Goal: Task Accomplishment & Management: Use online tool/utility

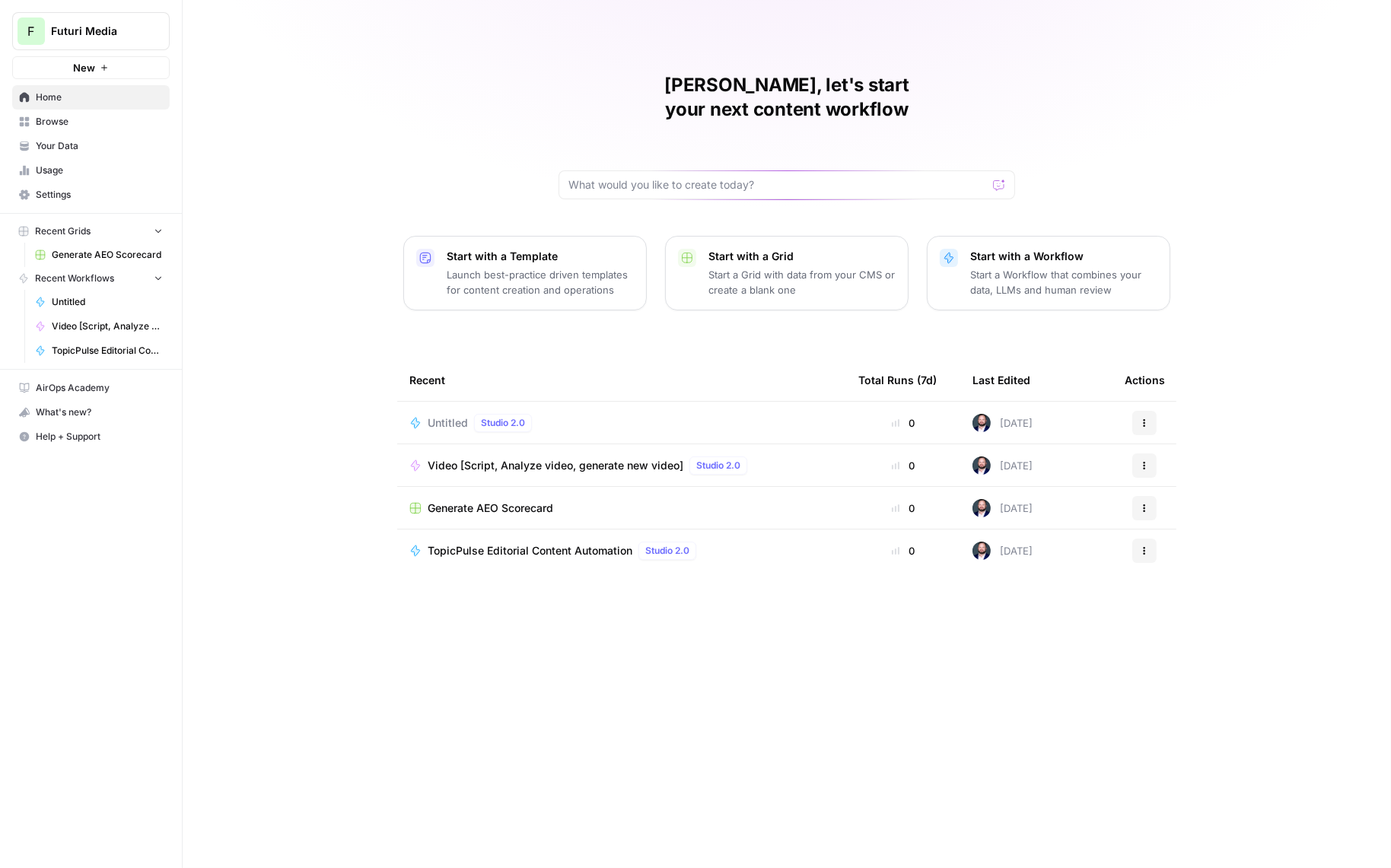
click at [513, 458] on span "Video [Script, Analyze video, generate new video]" at bounding box center [555, 465] width 256 height 15
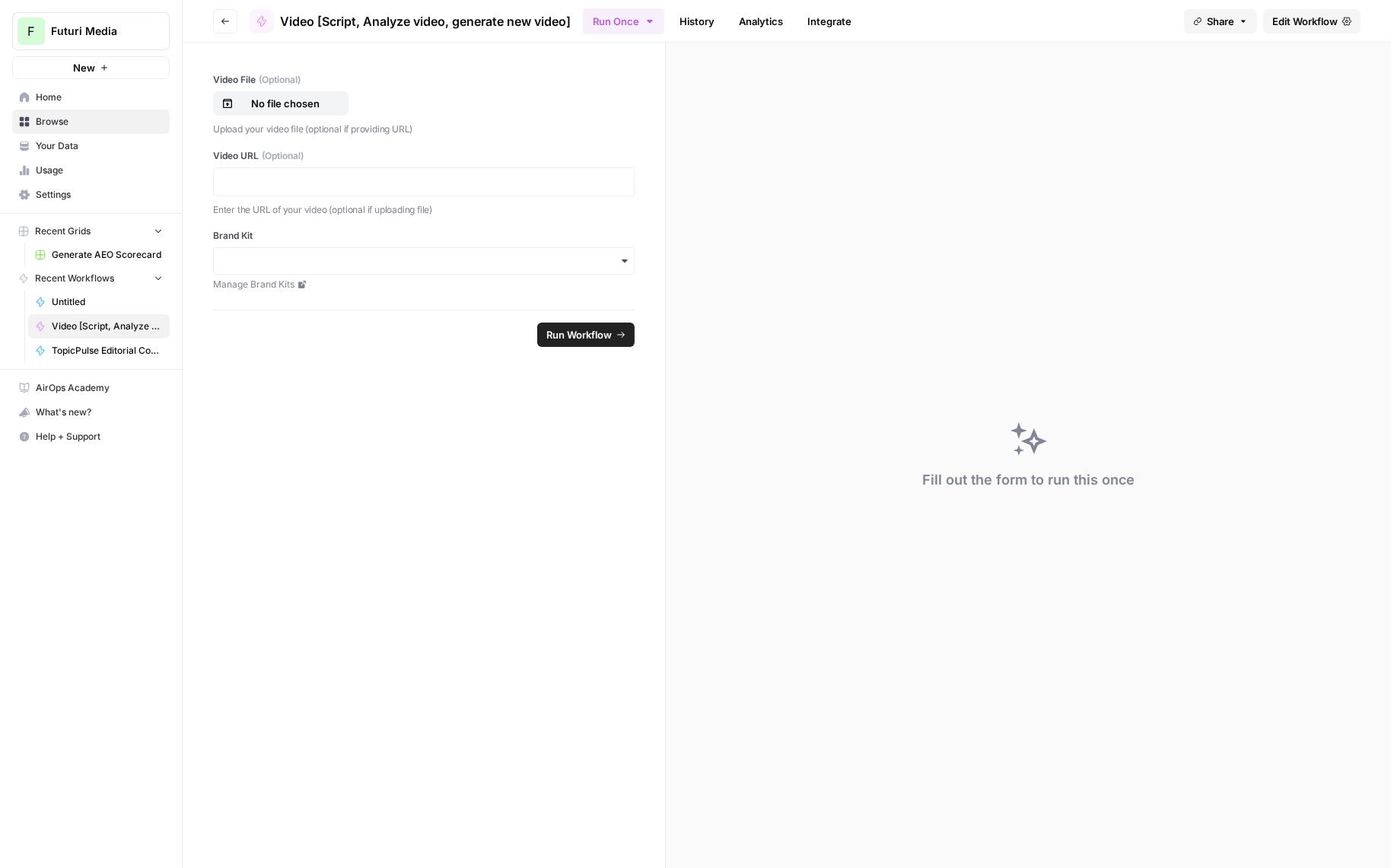
click at [1275, 21] on span "Edit Workflow" at bounding box center [1305, 21] width 66 height 15
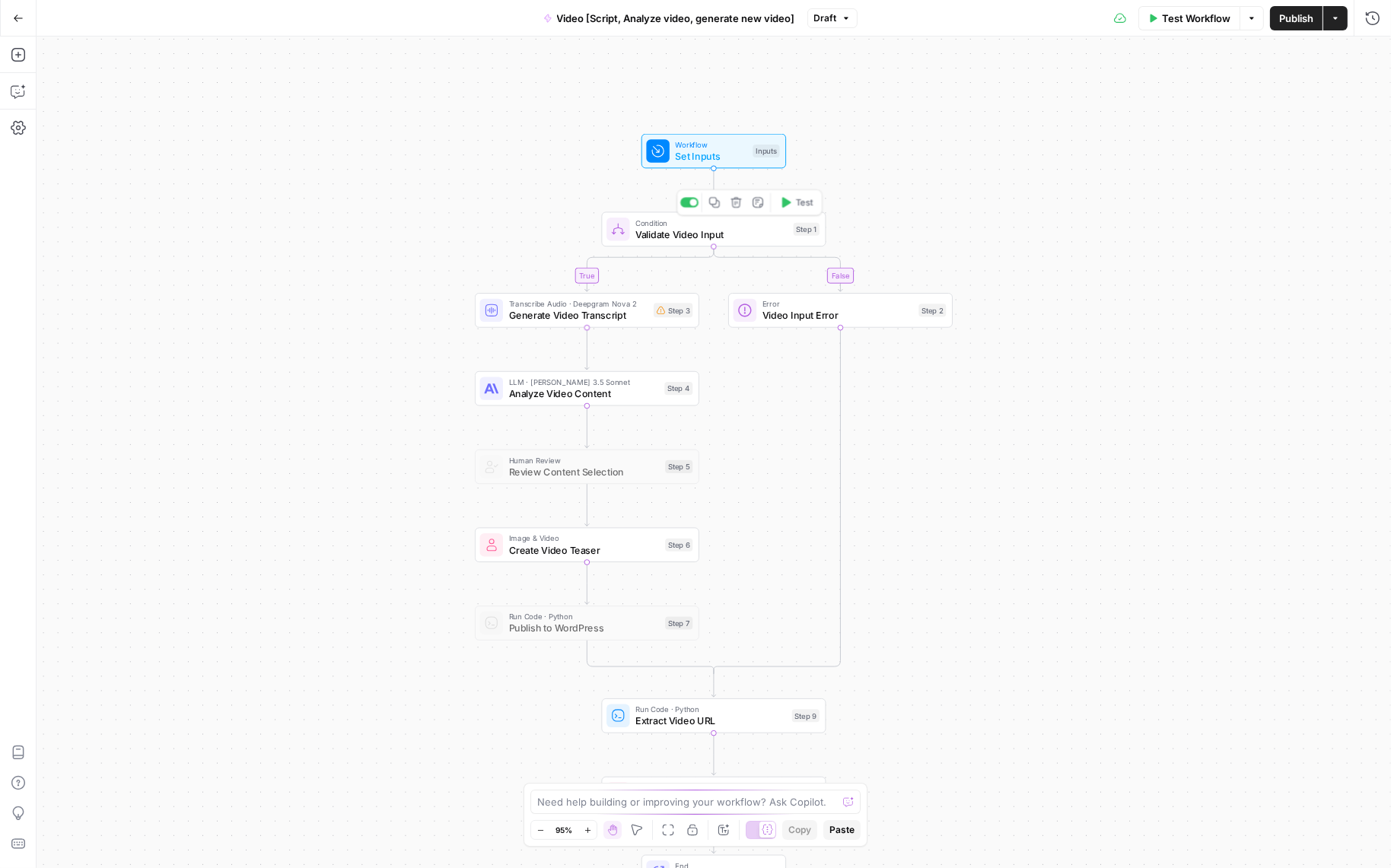
click at [699, 238] on span "Validate Video Input" at bounding box center [711, 234] width 152 height 14
click at [611, 303] on span "Transcribe Audio · Deepgram Nova 2" at bounding box center [578, 304] width 139 height 12
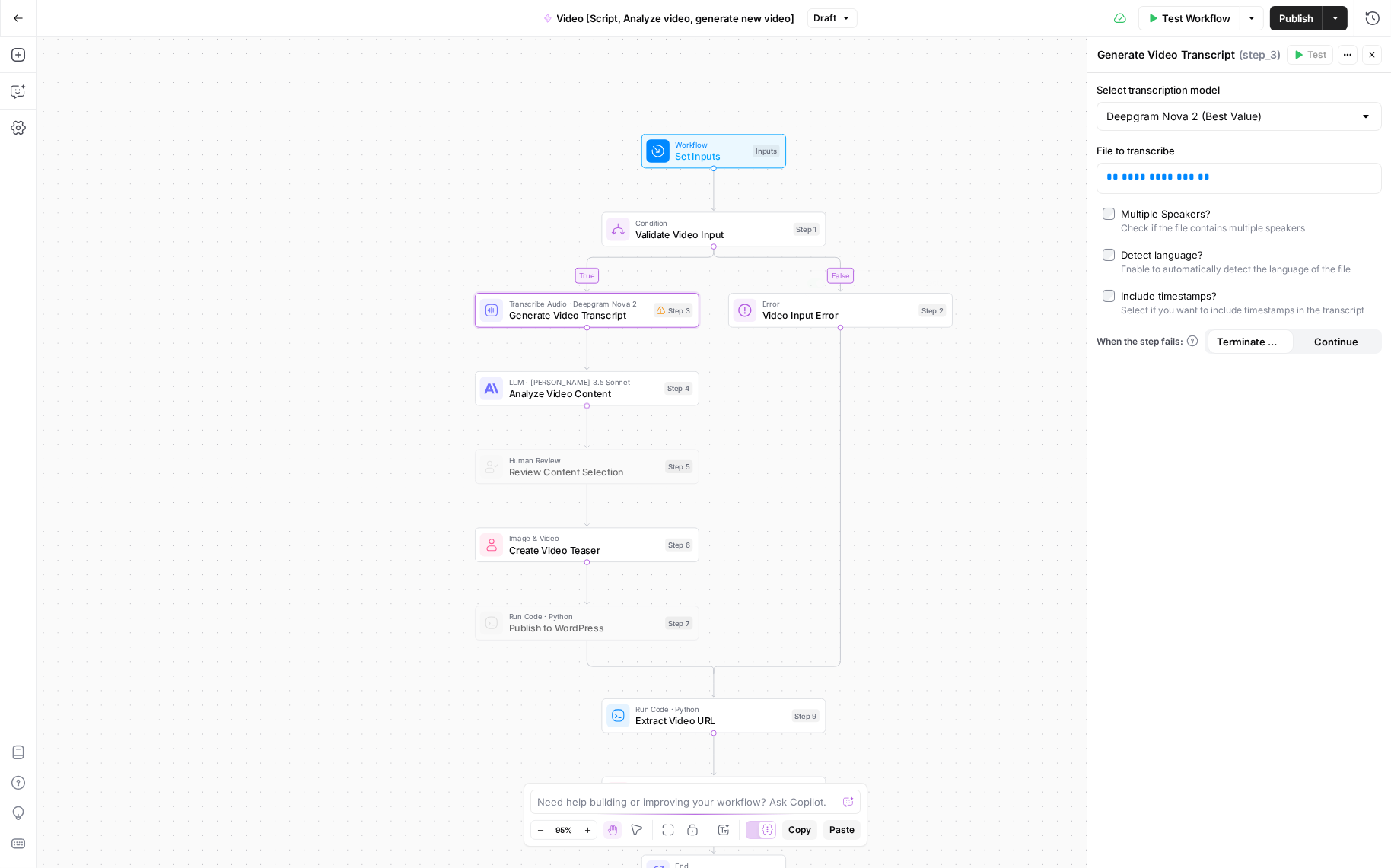
click at [574, 398] on span "Analyze Video Content" at bounding box center [584, 394] width 150 height 14
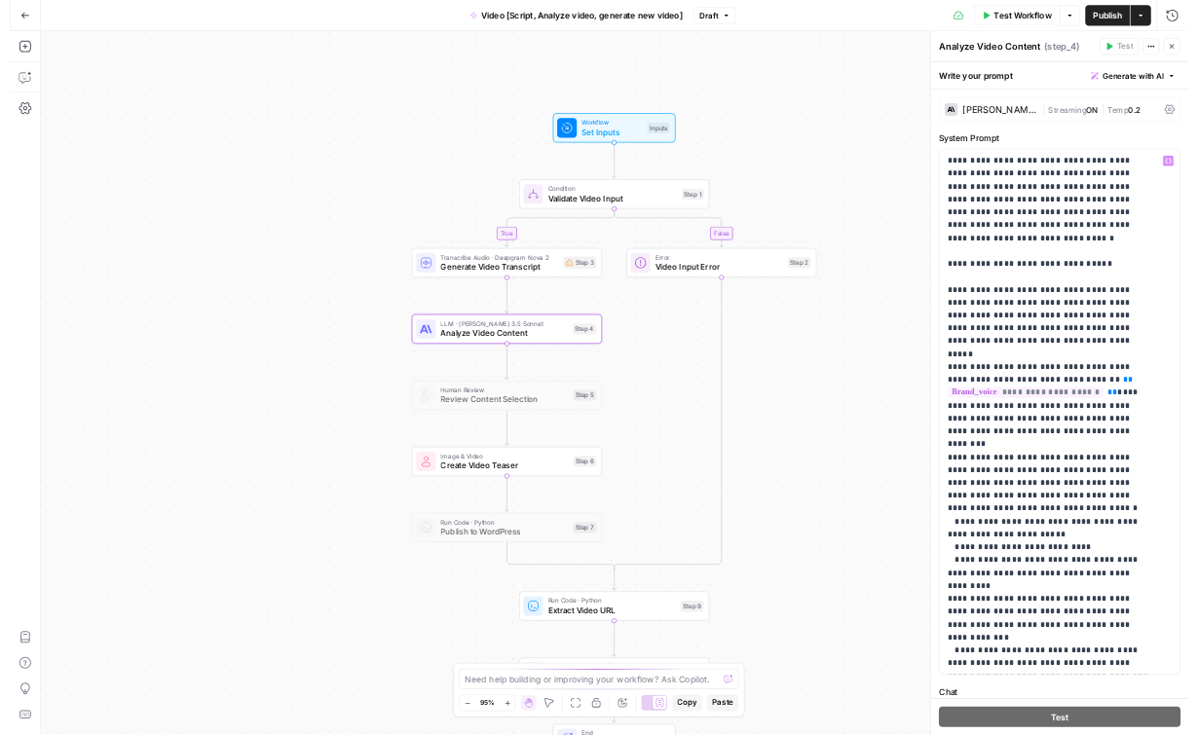
scroll to position [624, 0]
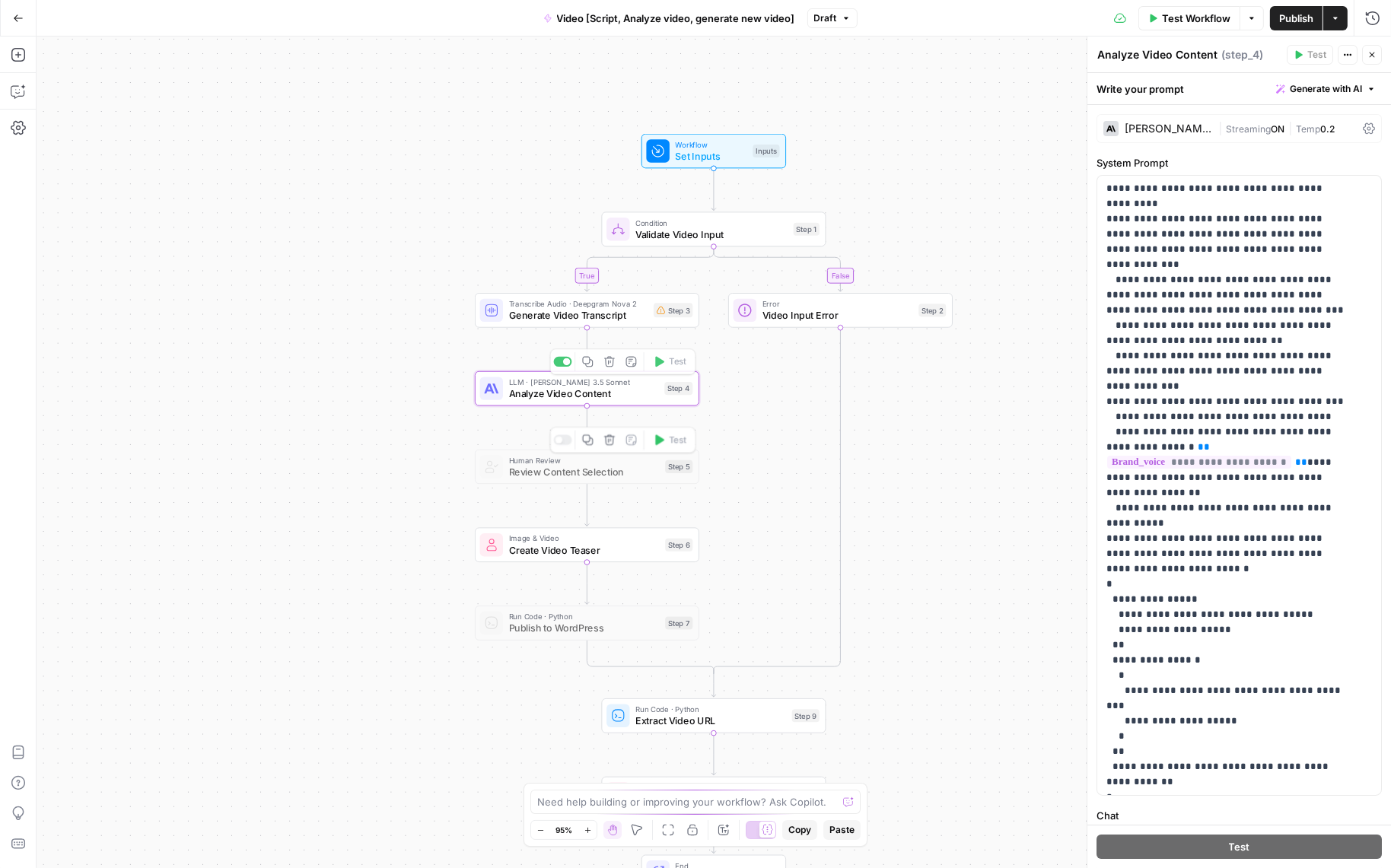
click at [540, 480] on div "Human Review Review Content Selection Step 5 Copy step Delete step Add Note Test" at bounding box center [587, 466] width 224 height 35
click at [585, 538] on span "Image & Video" at bounding box center [584, 538] width 151 height 12
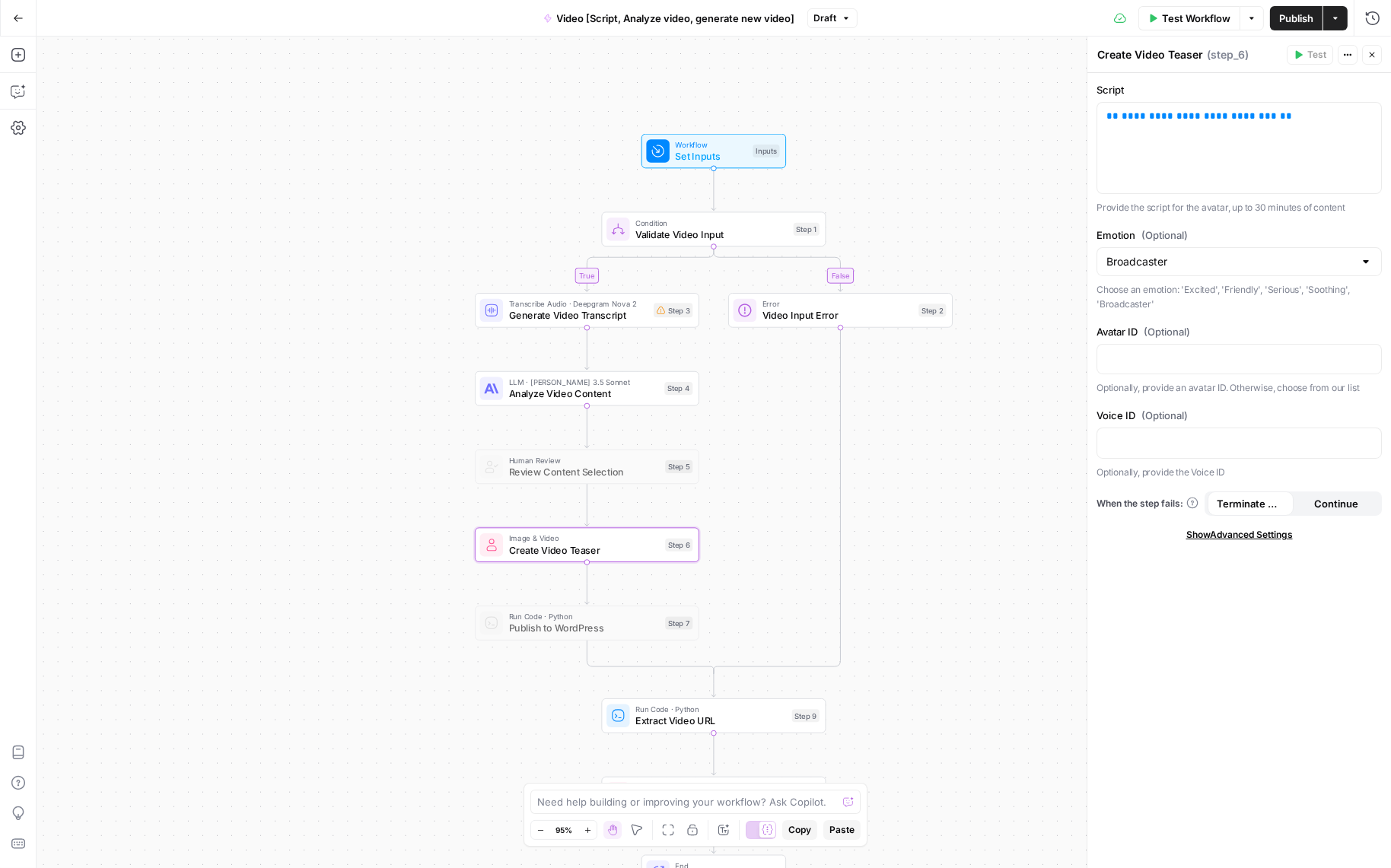
click at [880, 298] on span "Error" at bounding box center [838, 304] width 151 height 12
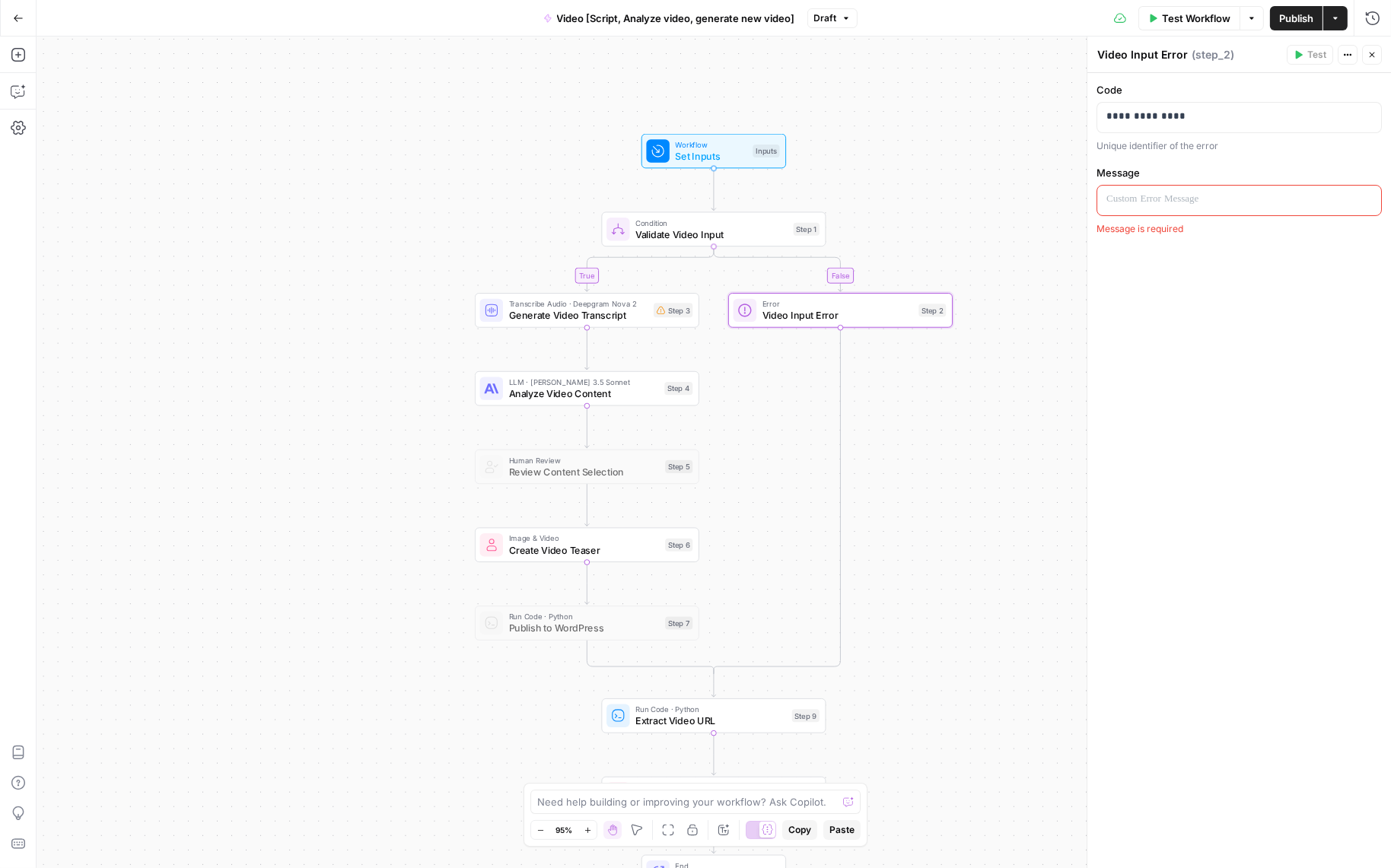
click at [676, 146] on span "Workflow" at bounding box center [712, 144] width 72 height 12
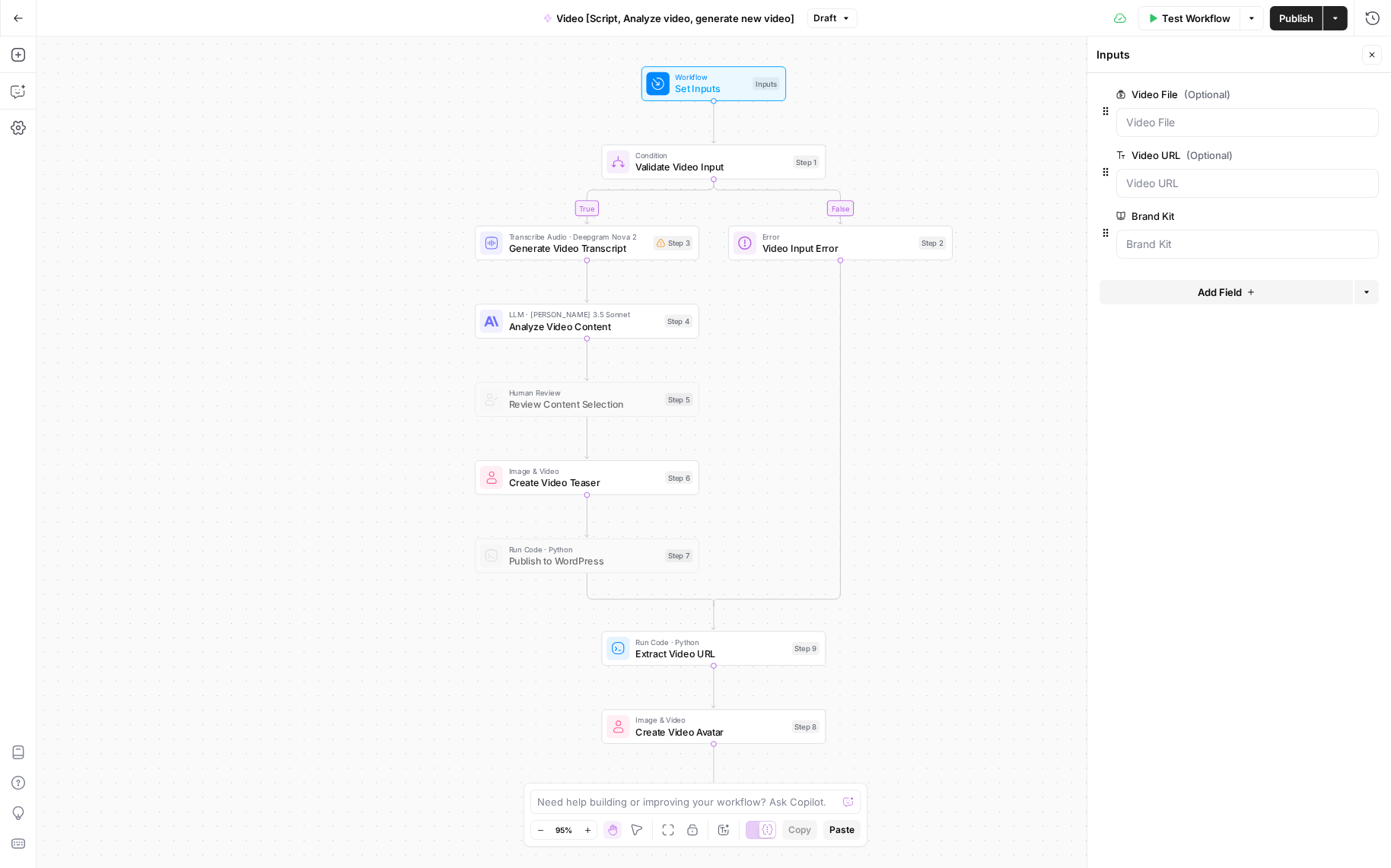
click at [1020, 133] on div "true false Workflow Set Inputs Inputs Condition Validate Video Input Step 1 Tra…" at bounding box center [713, 452] width 1354 height 831
click at [1017, 92] on div "true false Workflow Set Inputs Inputs Condition Validate Video Input Step 1 Tra…" at bounding box center [713, 452] width 1354 height 831
